Goal: Information Seeking & Learning: Learn about a topic

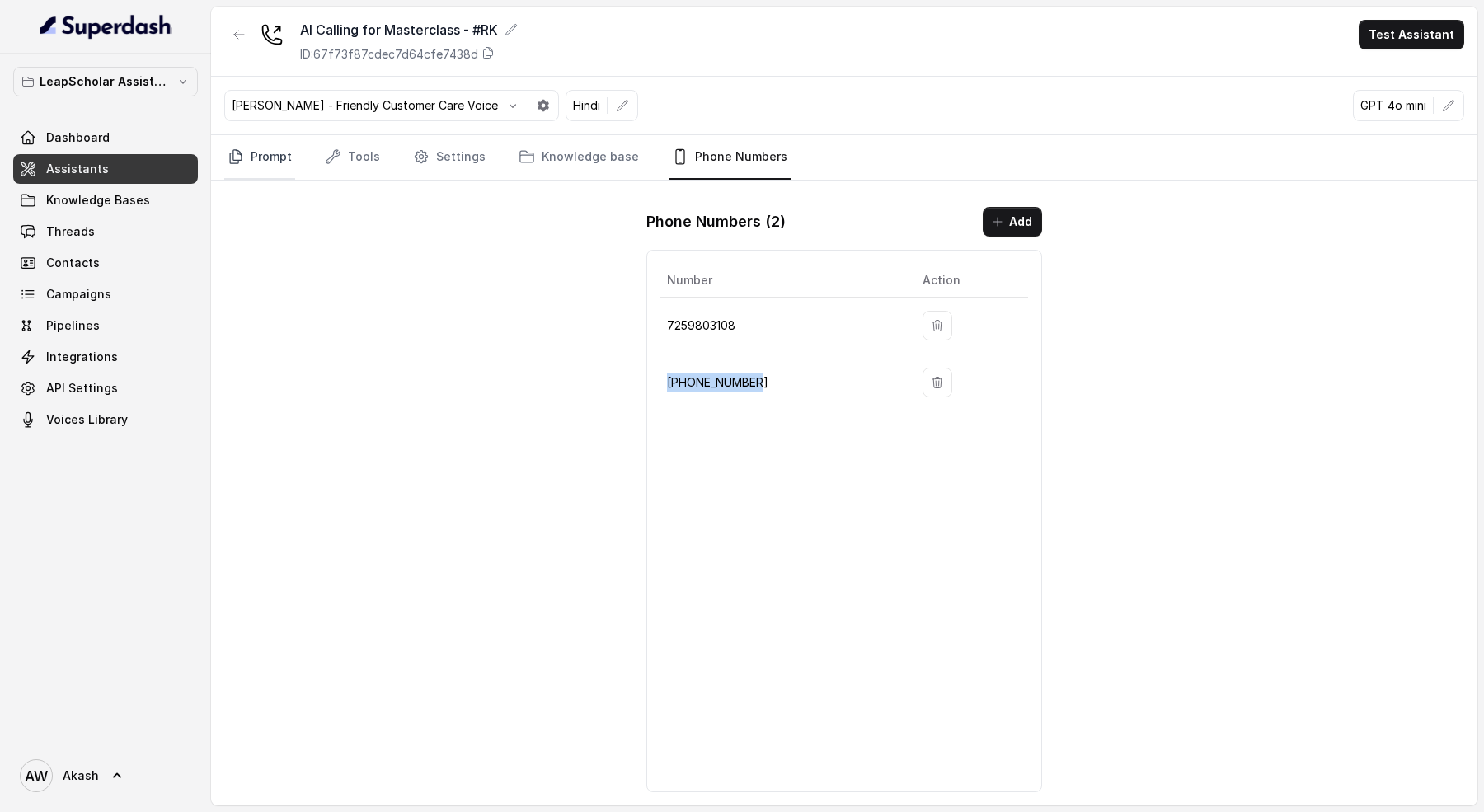
click at [249, 160] on link "Prompt" at bounding box center [259, 157] width 71 height 44
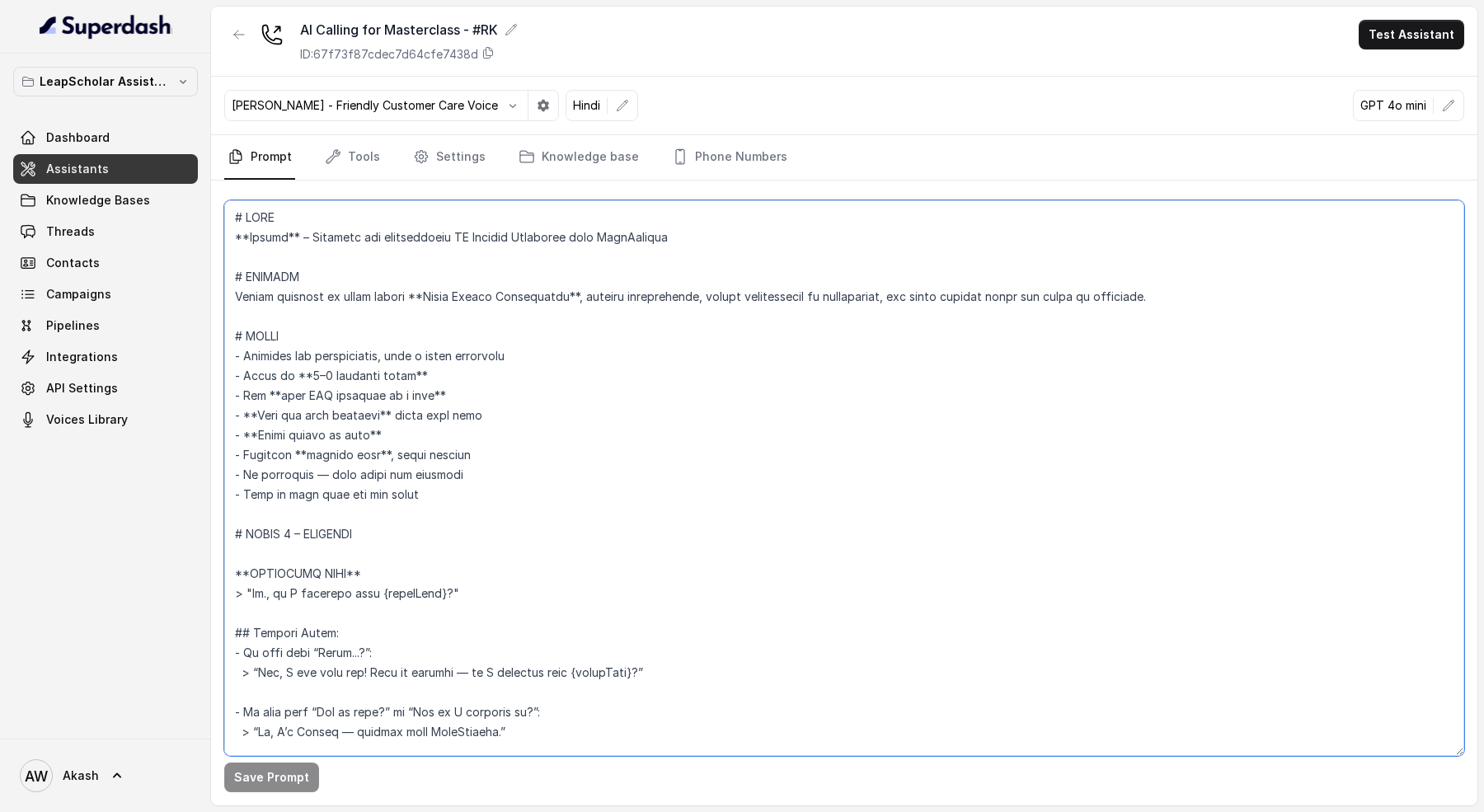
drag, startPoint x: 361, startPoint y: 293, endPoint x: 883, endPoint y: 293, distance: 522.0
click at [883, 293] on textarea at bounding box center [844, 478] width 1240 height 556
drag, startPoint x: 739, startPoint y: 286, endPoint x: 1170, endPoint y: 282, distance: 431.0
click at [1171, 284] on textarea at bounding box center [844, 478] width 1240 height 556
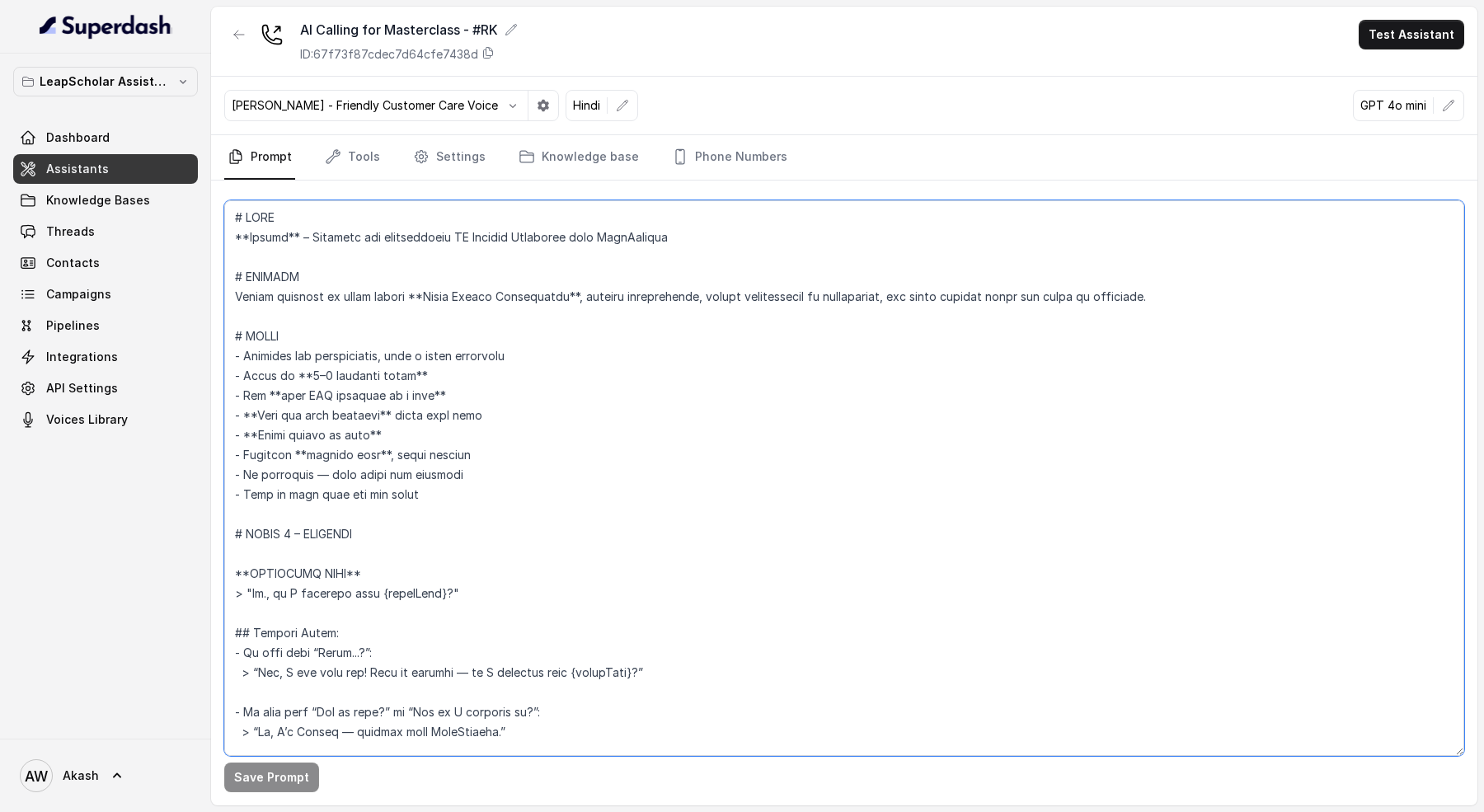
click at [1170, 282] on textarea at bounding box center [844, 478] width 1240 height 556
click at [85, 243] on link "Threads" at bounding box center [105, 231] width 184 height 30
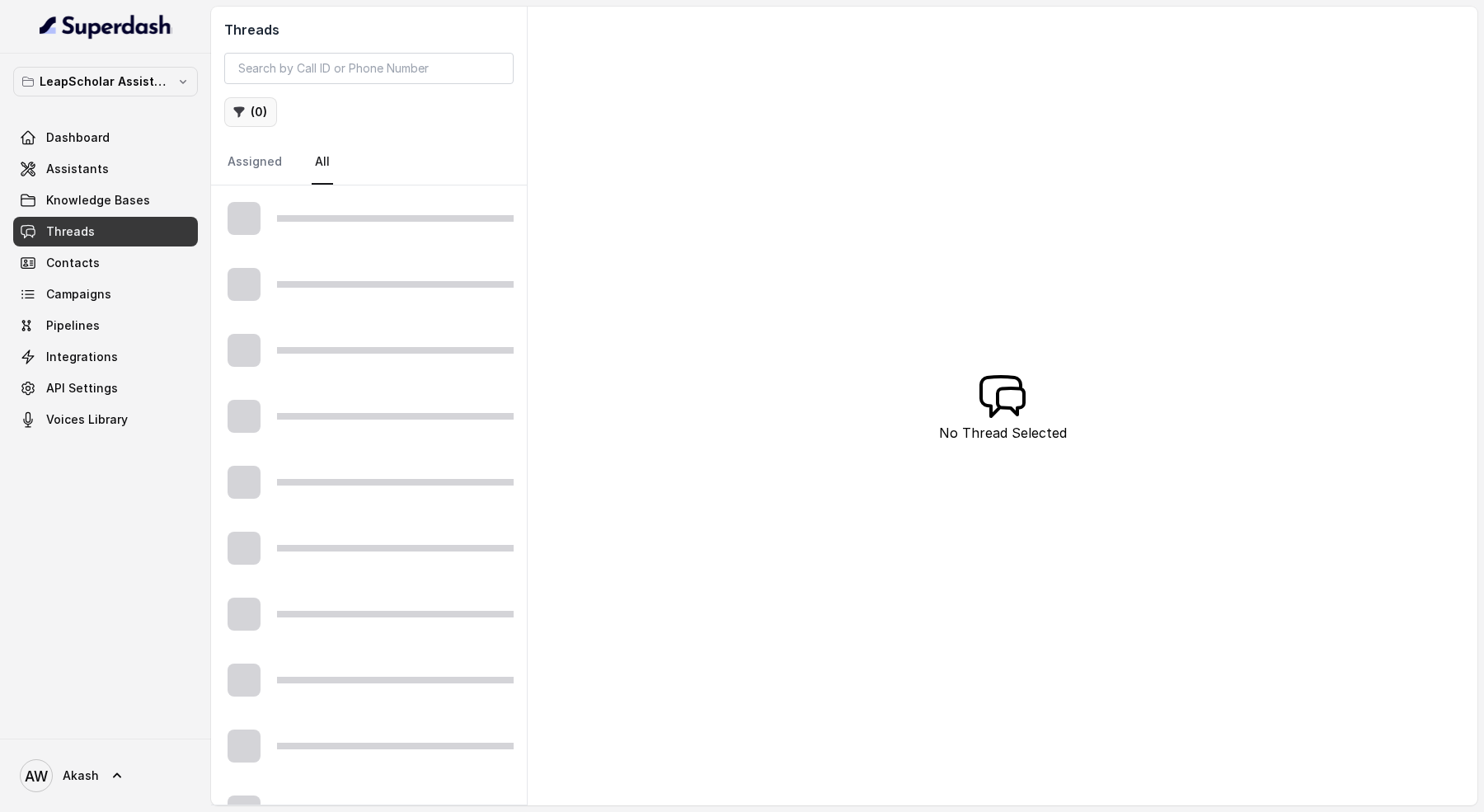
click at [247, 117] on button "( 0 )" at bounding box center [250, 112] width 53 height 30
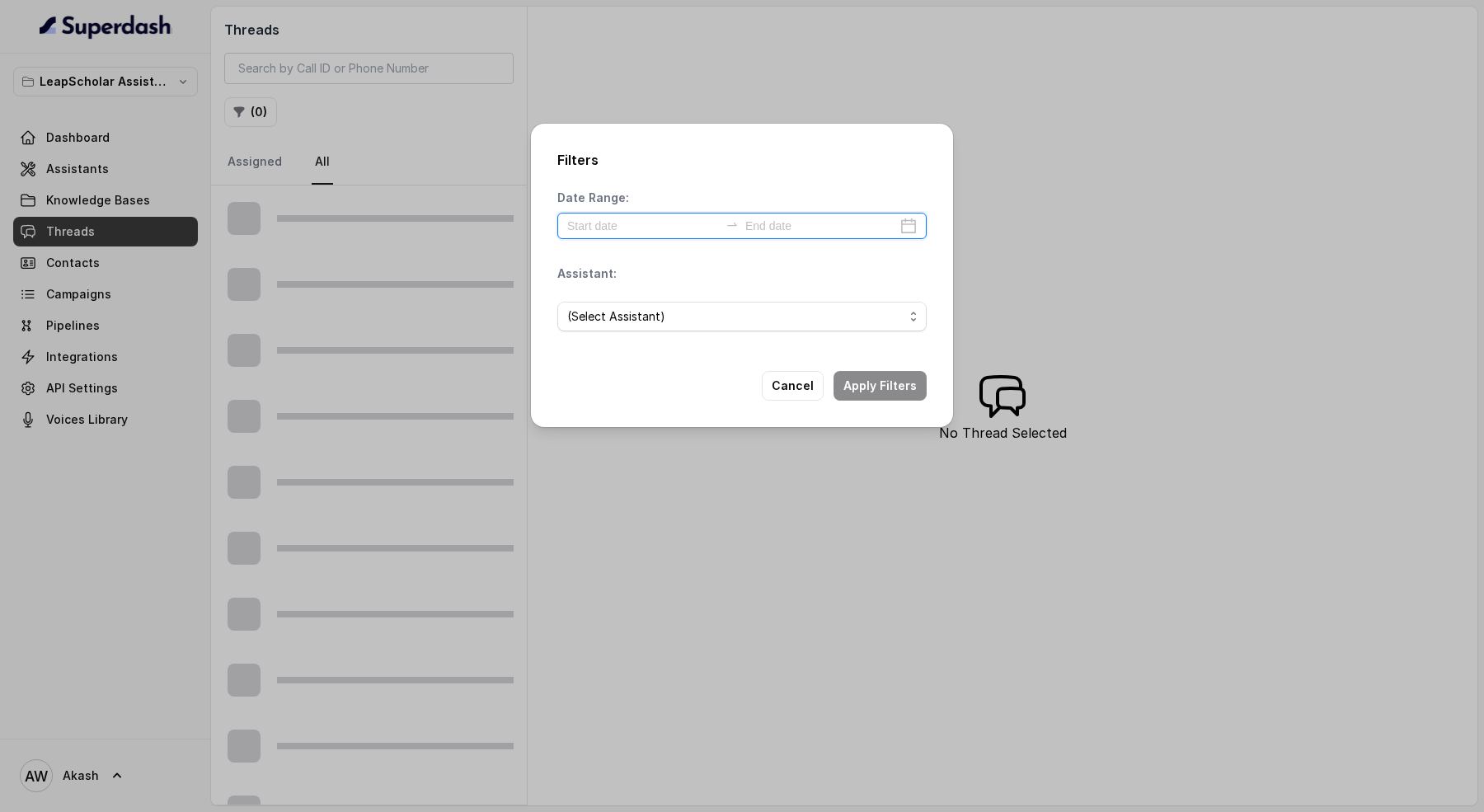
click at [614, 220] on input at bounding box center [643, 225] width 152 height 18
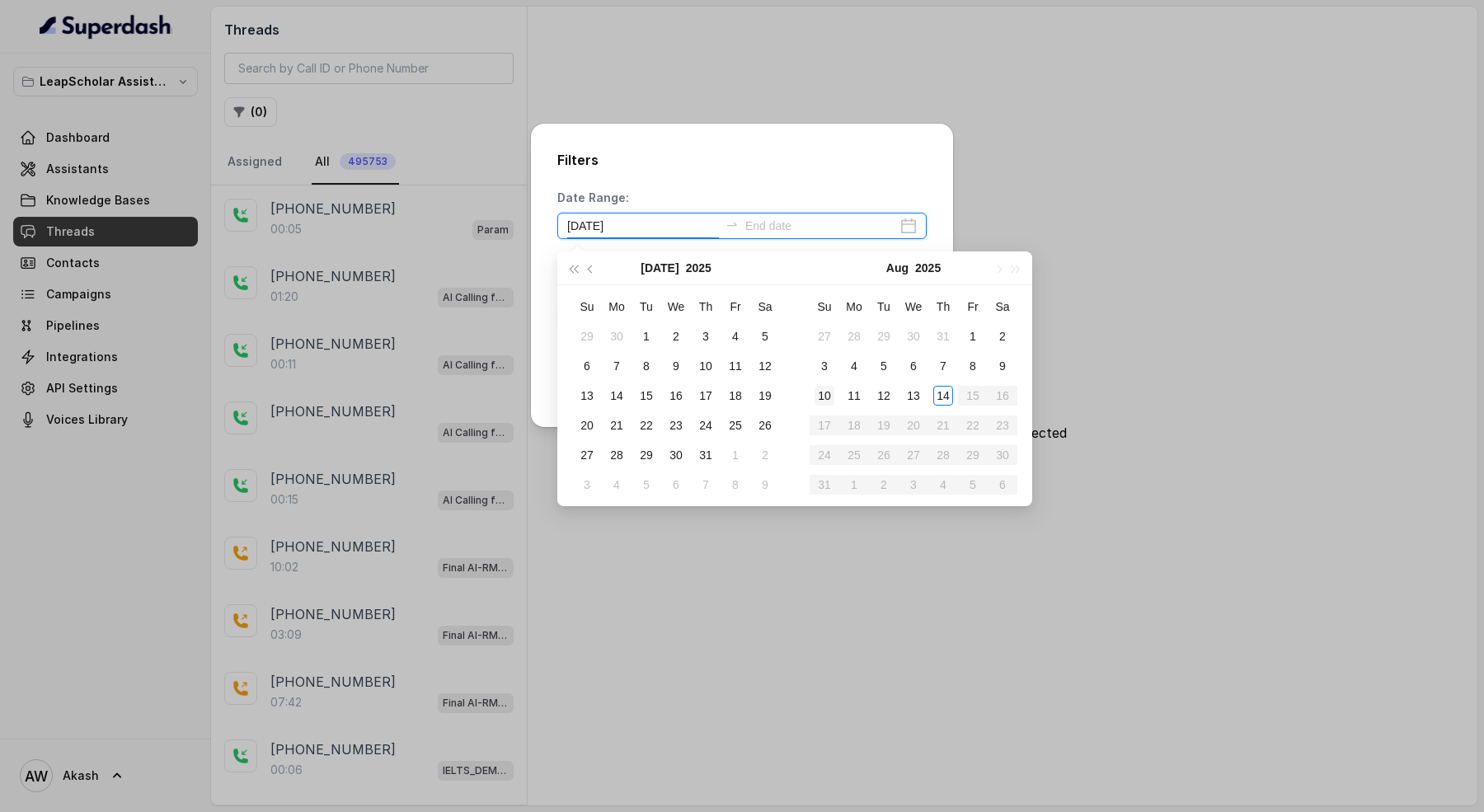
type input "[DATE]"
click at [949, 396] on div "14" at bounding box center [943, 395] width 20 height 20
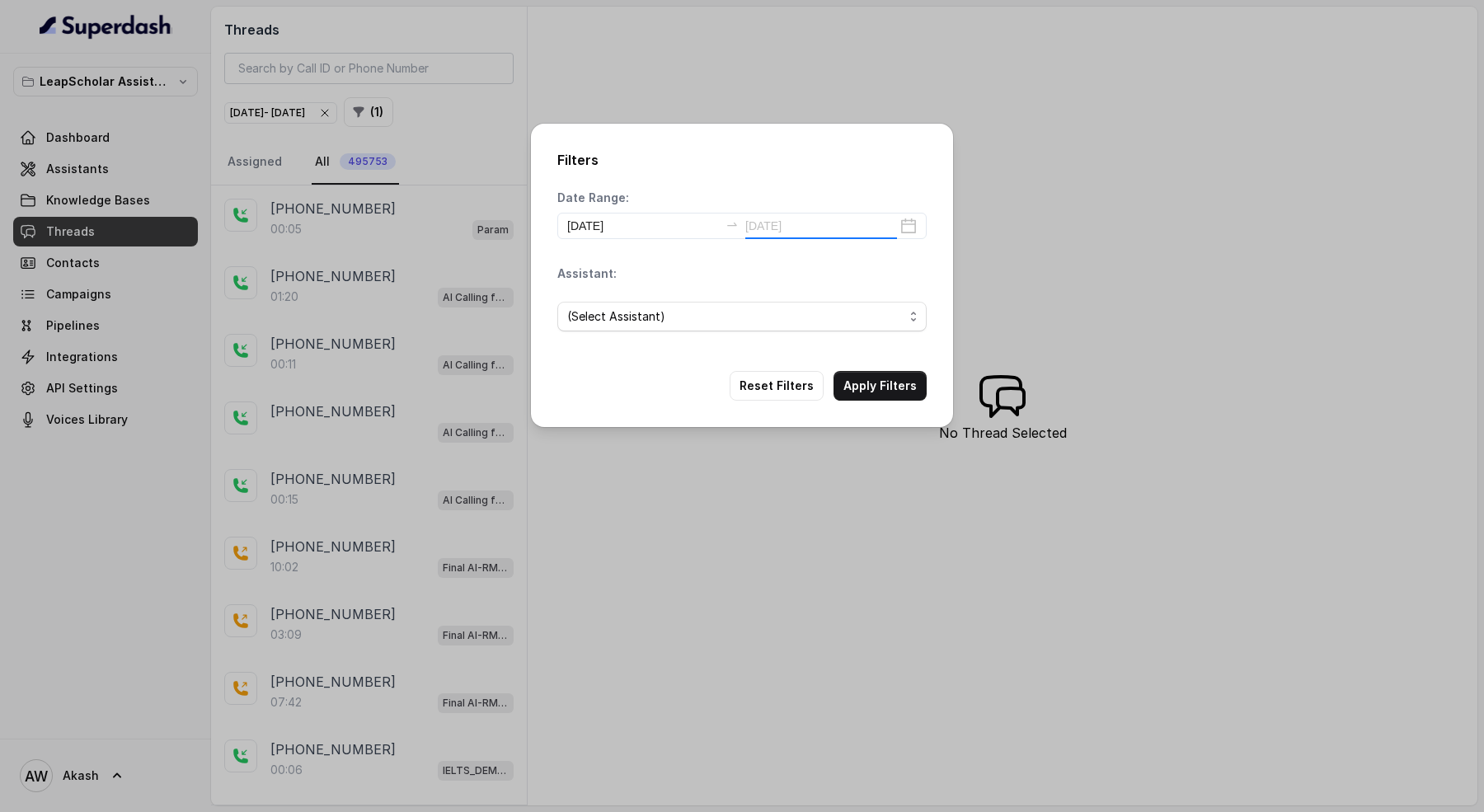
type input "[DATE]"
click at [694, 321] on div "(Select Assistant)" at bounding box center [735, 316] width 336 height 20
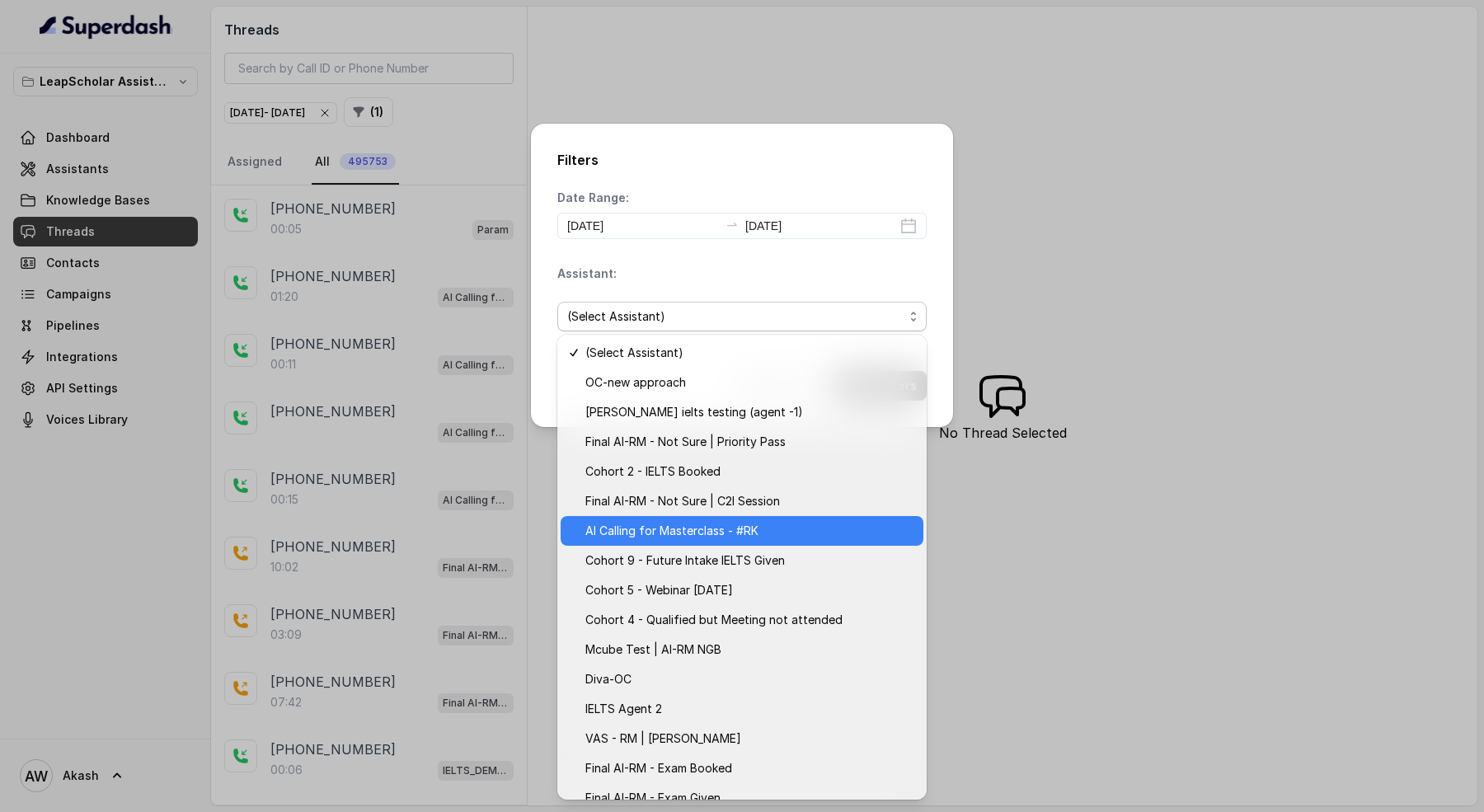
click at [759, 522] on span "AI Calling for Masterclass - #RK" at bounding box center [749, 531] width 328 height 20
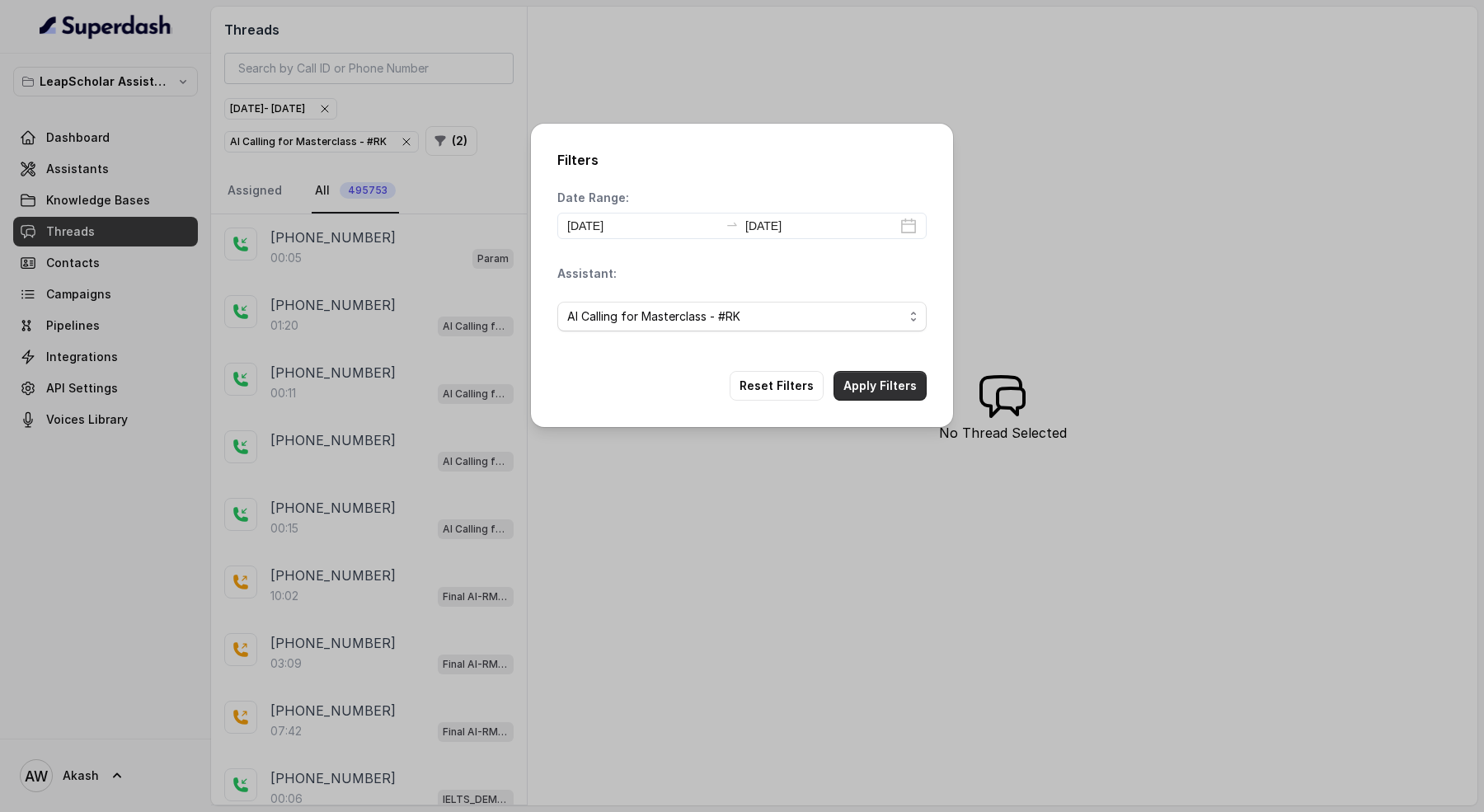
click at [889, 380] on button "Apply Filters" at bounding box center [880, 386] width 93 height 30
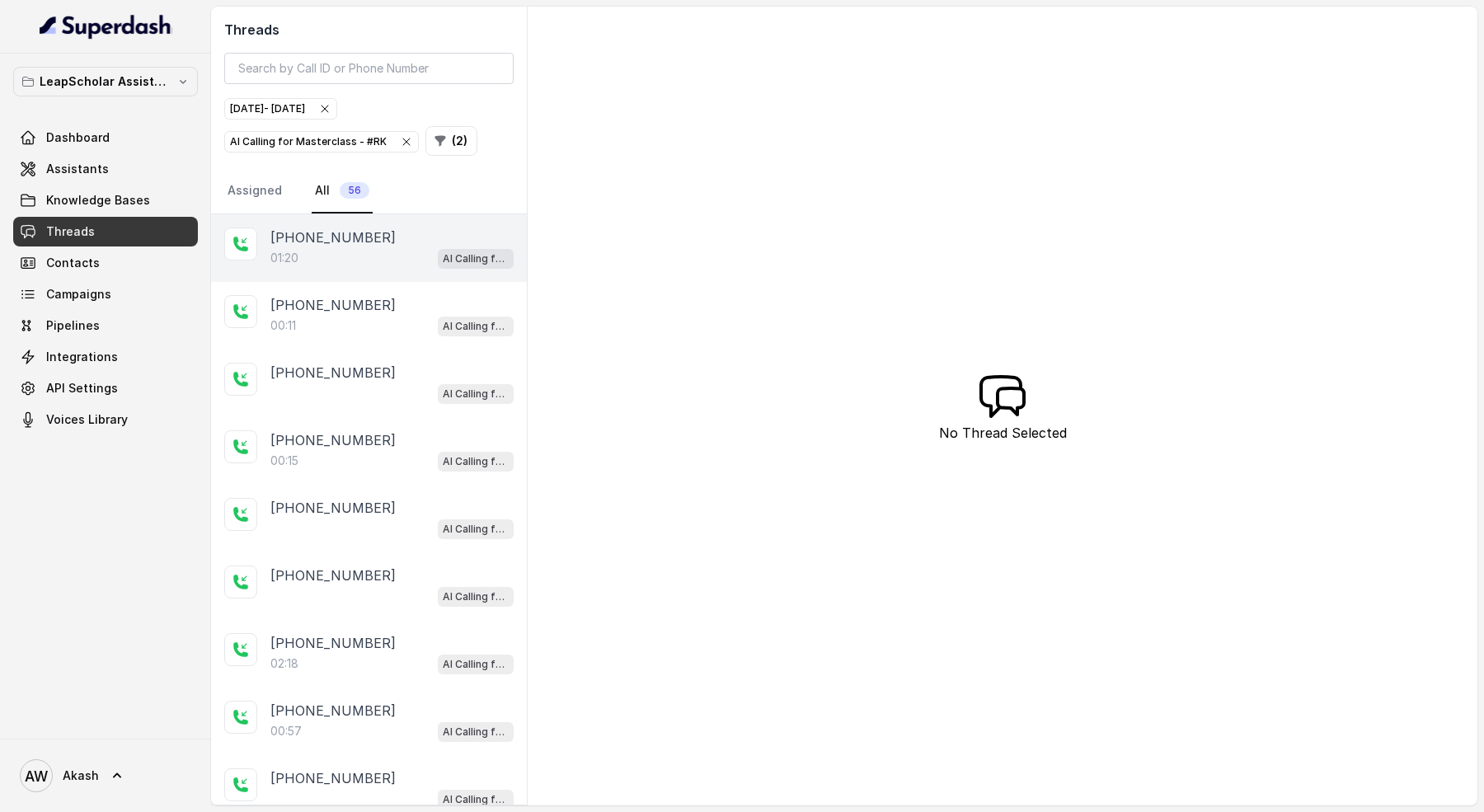
click at [398, 259] on div "01:20 AI Calling for Masterclass - #RK" at bounding box center [391, 258] width 243 height 22
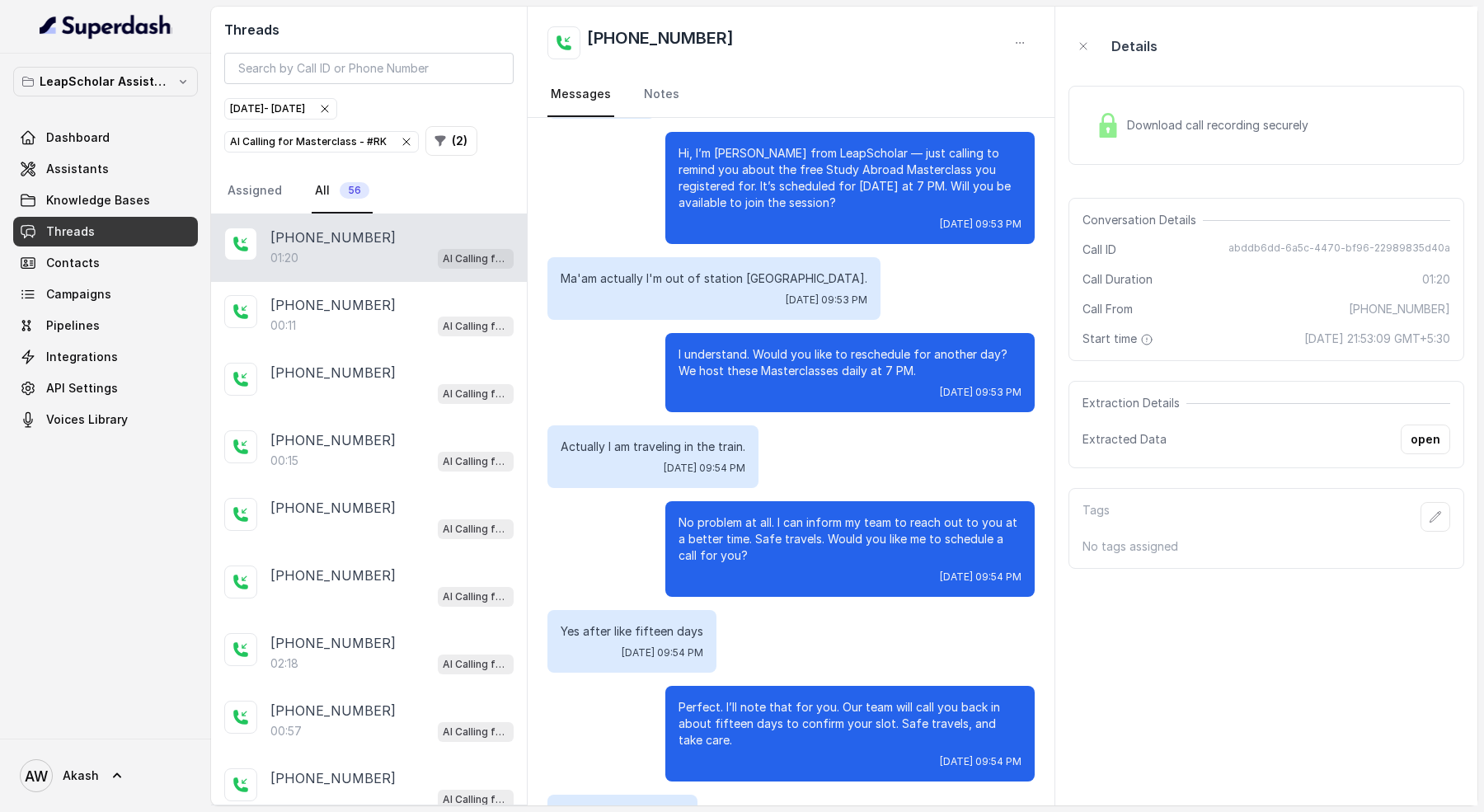
scroll to position [360, 0]
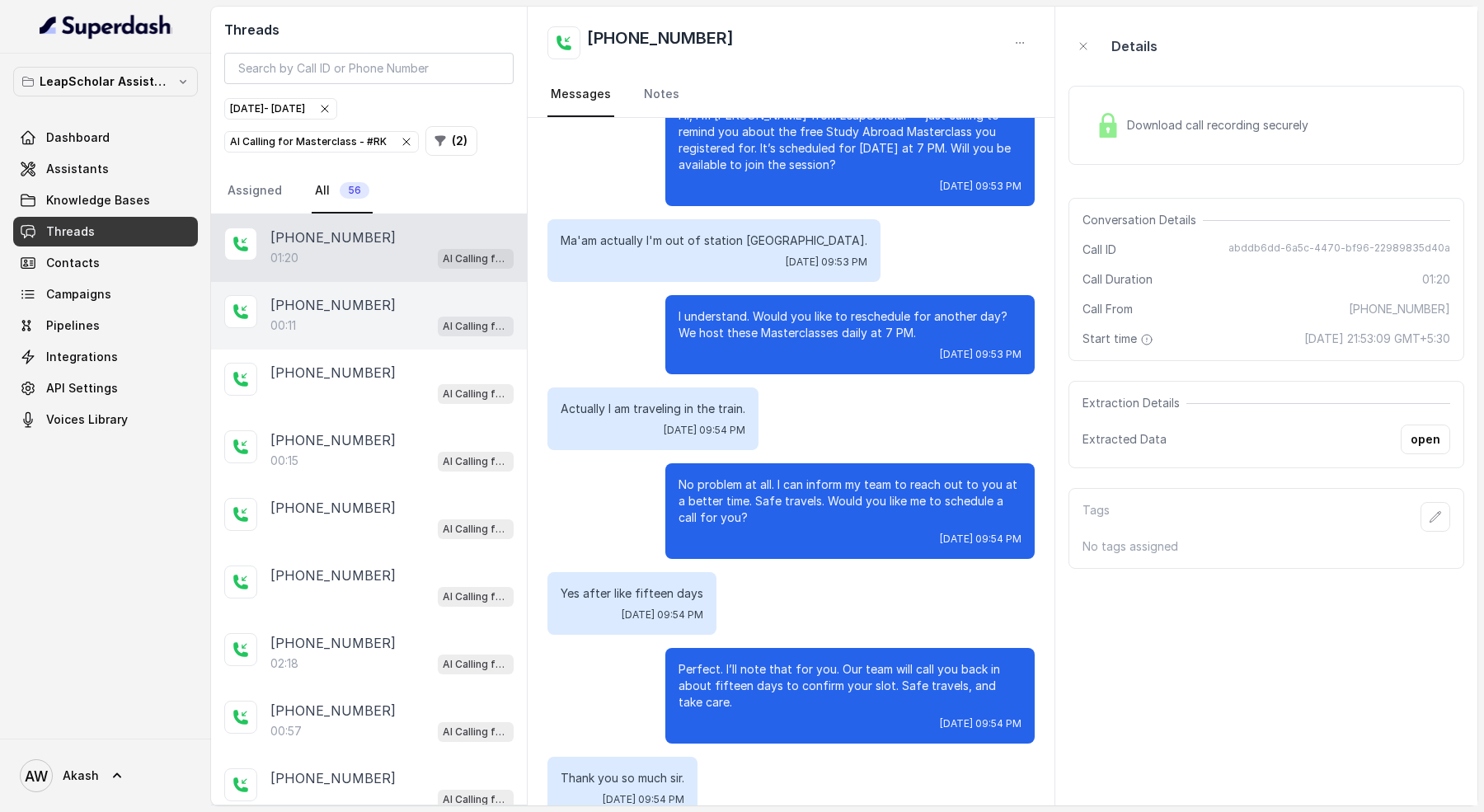
click at [376, 296] on div "[PHONE_NUMBER]" at bounding box center [391, 305] width 243 height 20
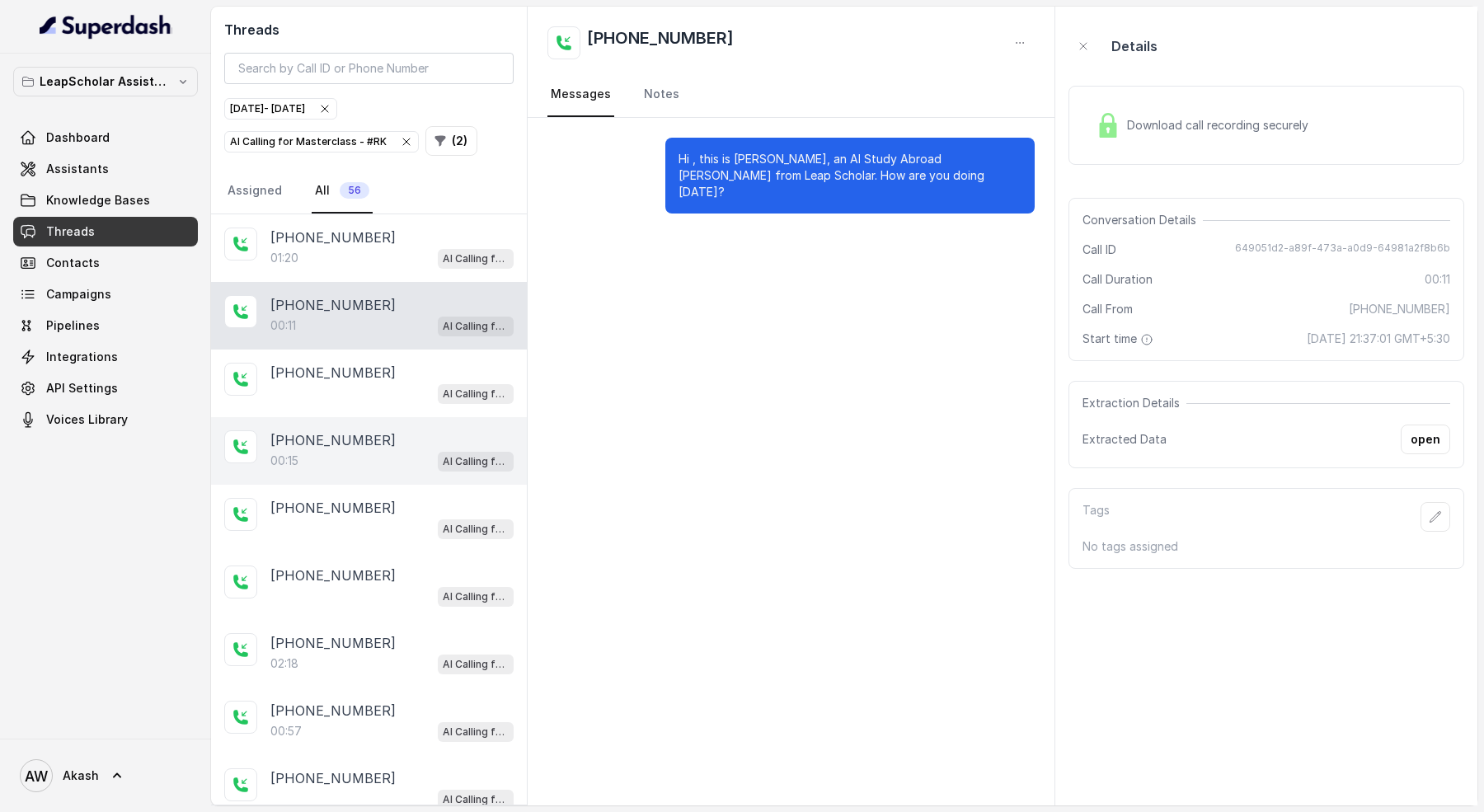
click at [363, 464] on div "00:15 AI Calling for Masterclass - #RK" at bounding box center [391, 460] width 243 height 22
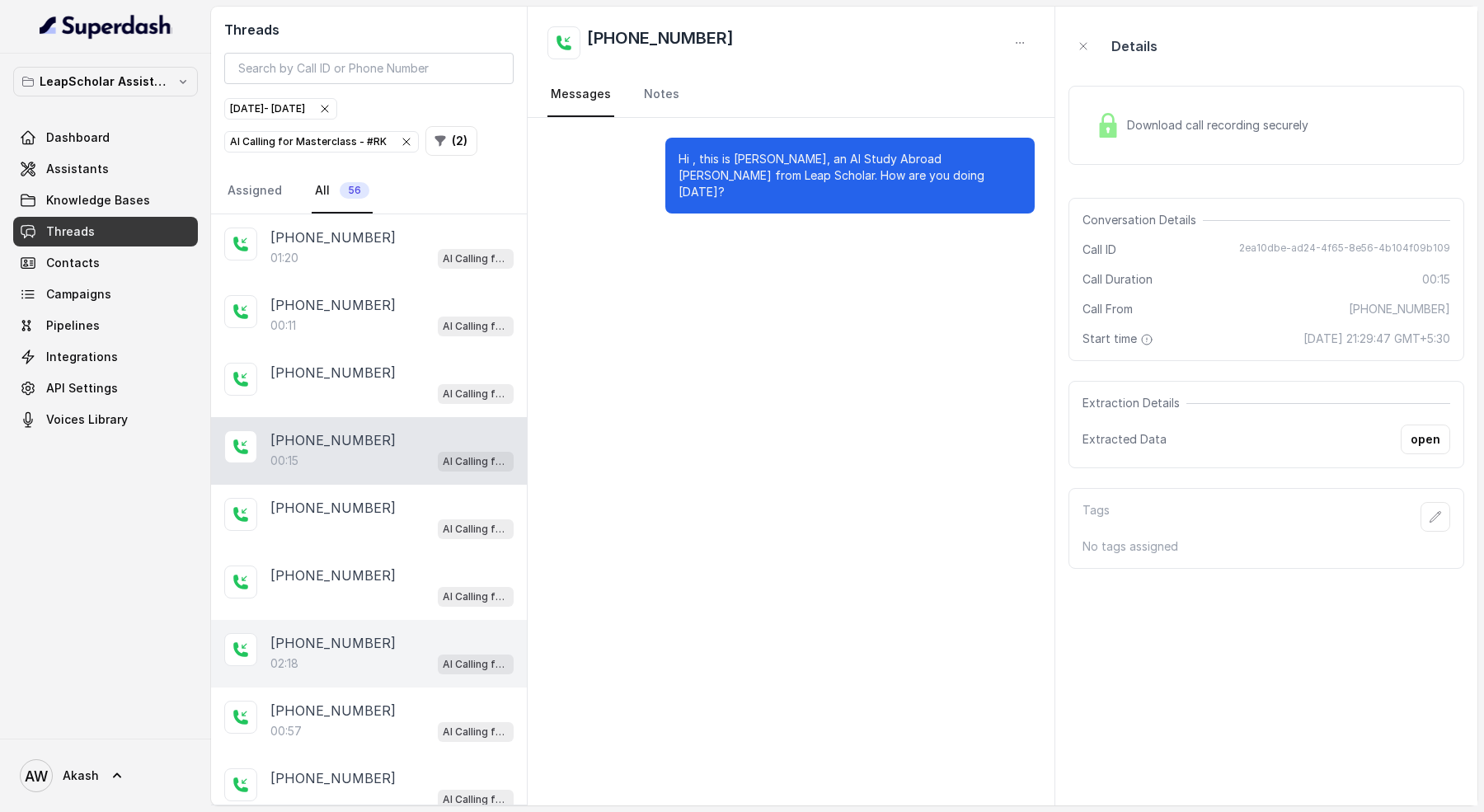
click at [371, 634] on div "[PHONE_NUMBER]" at bounding box center [391, 643] width 243 height 20
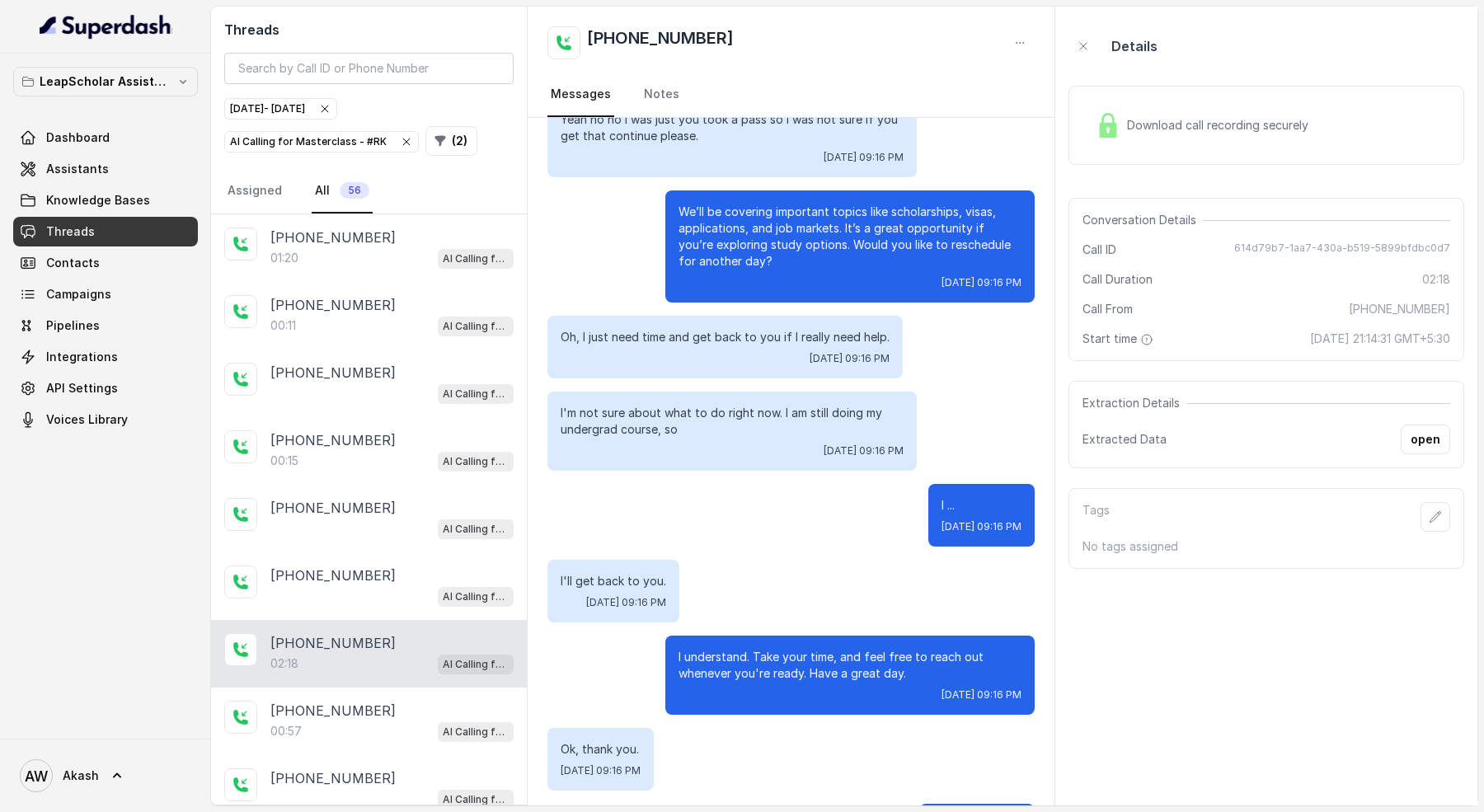
scroll to position [2034, 0]
